Goal: Task Accomplishment & Management: Use online tool/utility

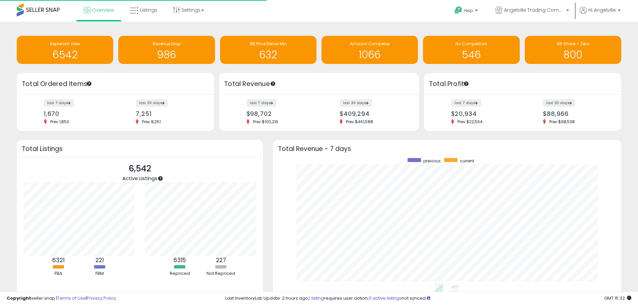
scroll to position [126, 335]
click at [147, 12] on span "Listings" at bounding box center [148, 10] width 17 height 7
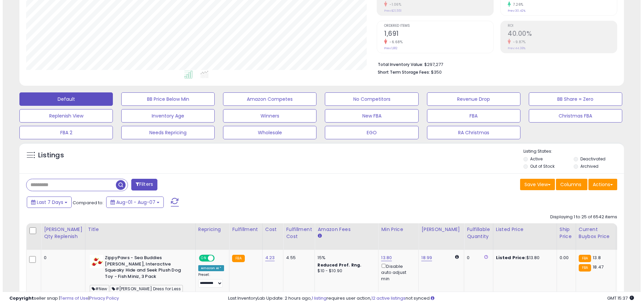
scroll to position [134, 0]
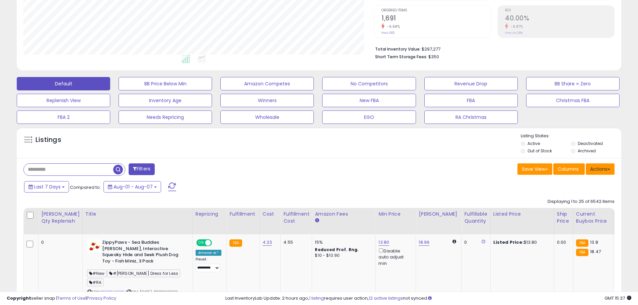
click at [599, 169] on button "Actions" at bounding box center [599, 168] width 29 height 11
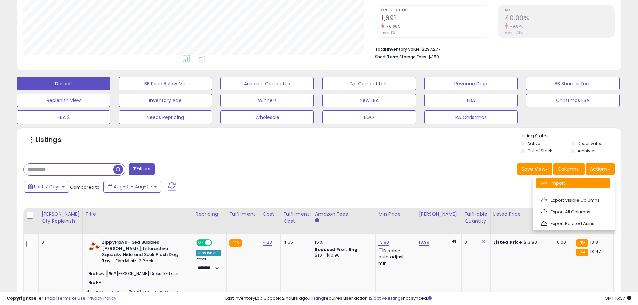
click at [559, 185] on link "Import" at bounding box center [572, 183] width 73 height 10
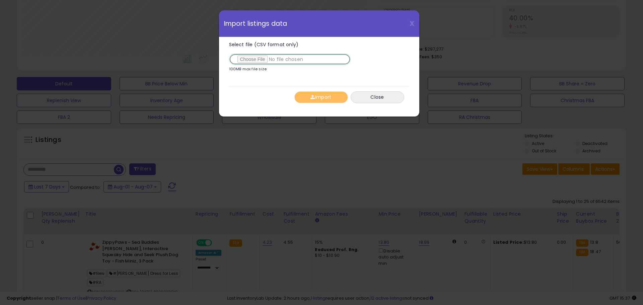
click at [257, 59] on input "Select file (CSV format only)" at bounding box center [289, 59] width 121 height 11
type input "**********"
click at [314, 95] on span "button" at bounding box center [312, 97] width 4 height 5
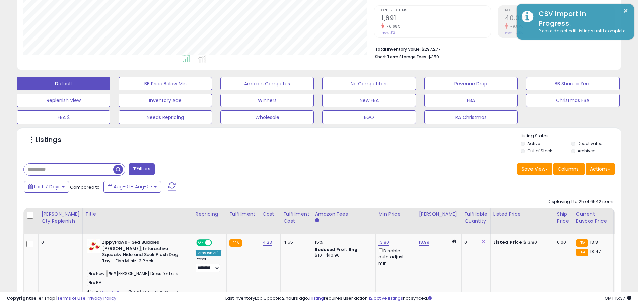
scroll to position [334518, 334304]
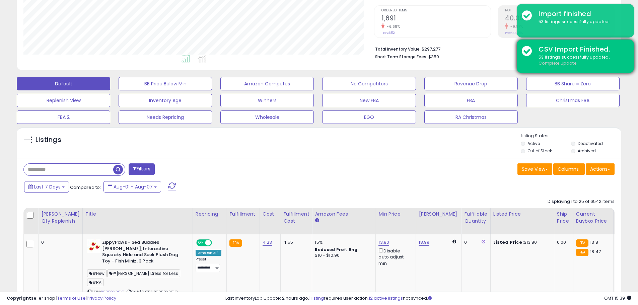
click at [555, 63] on u "Complete Update" at bounding box center [557, 63] width 38 height 6
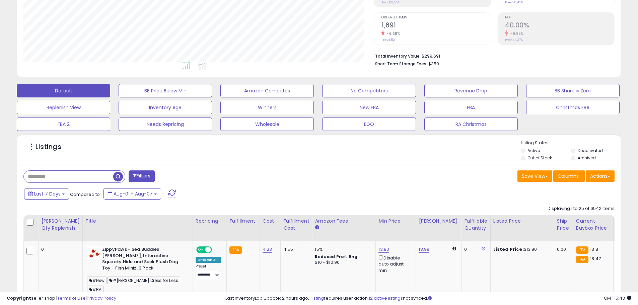
scroll to position [0, 0]
